Goal: Information Seeking & Learning: Learn about a topic

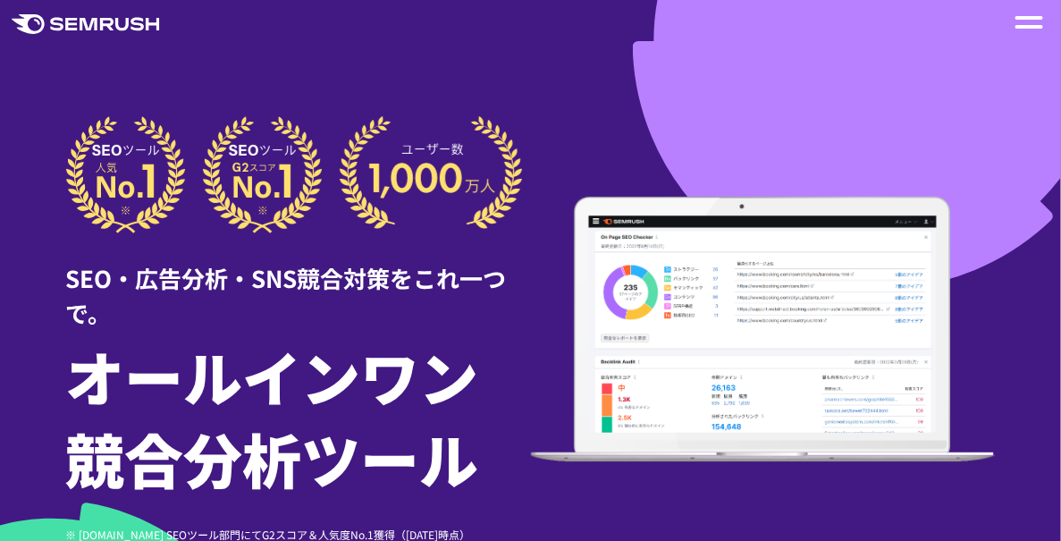
type input "**********"
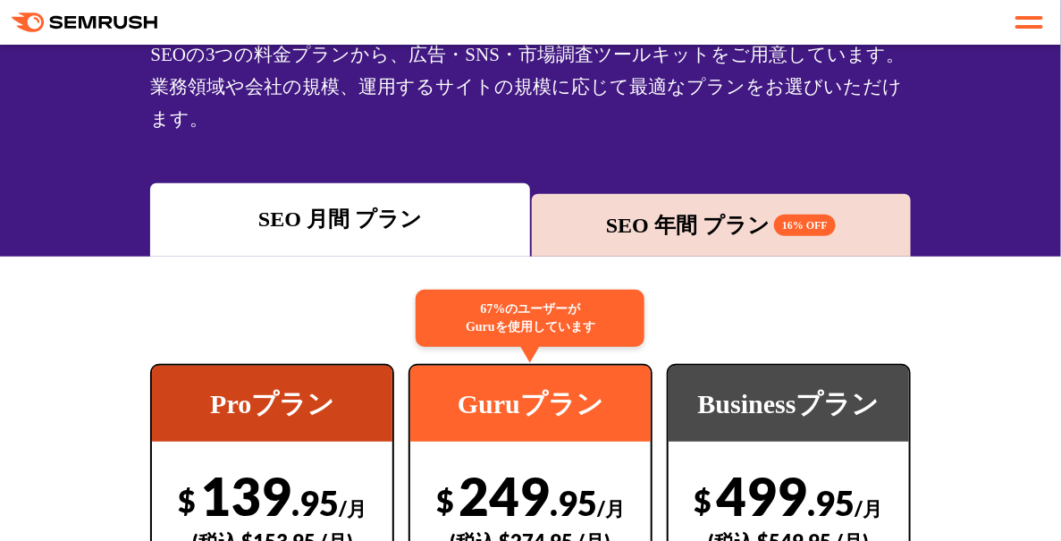
scroll to position [238, 0]
